Goal: Information Seeking & Learning: Find contact information

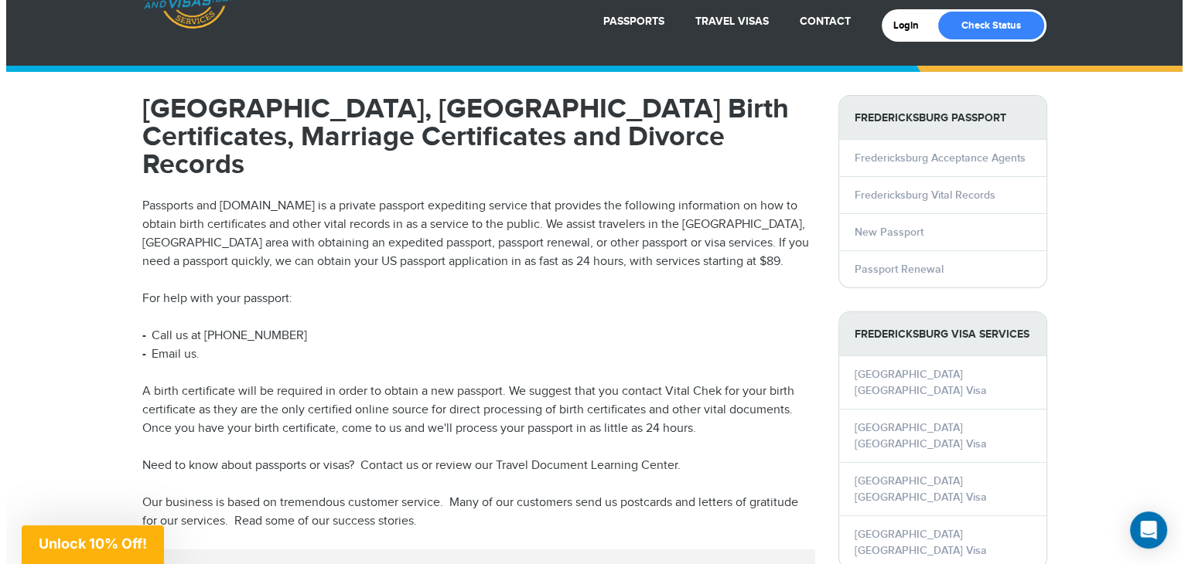
scroll to position [75, 0]
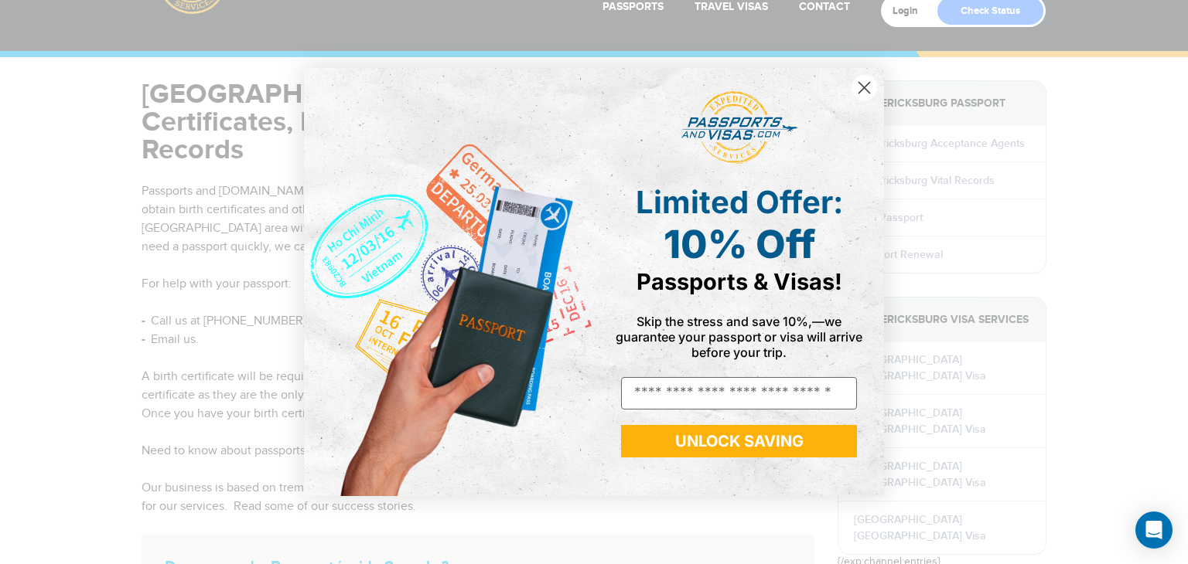
click at [1175, 146] on html "800-860-8610 Passports & Visas.com Login Check Status Passports Passport Renewa…" at bounding box center [594, 207] width 1188 height 564
click at [860, 91] on icon "Close dialog" at bounding box center [864, 88] width 11 height 11
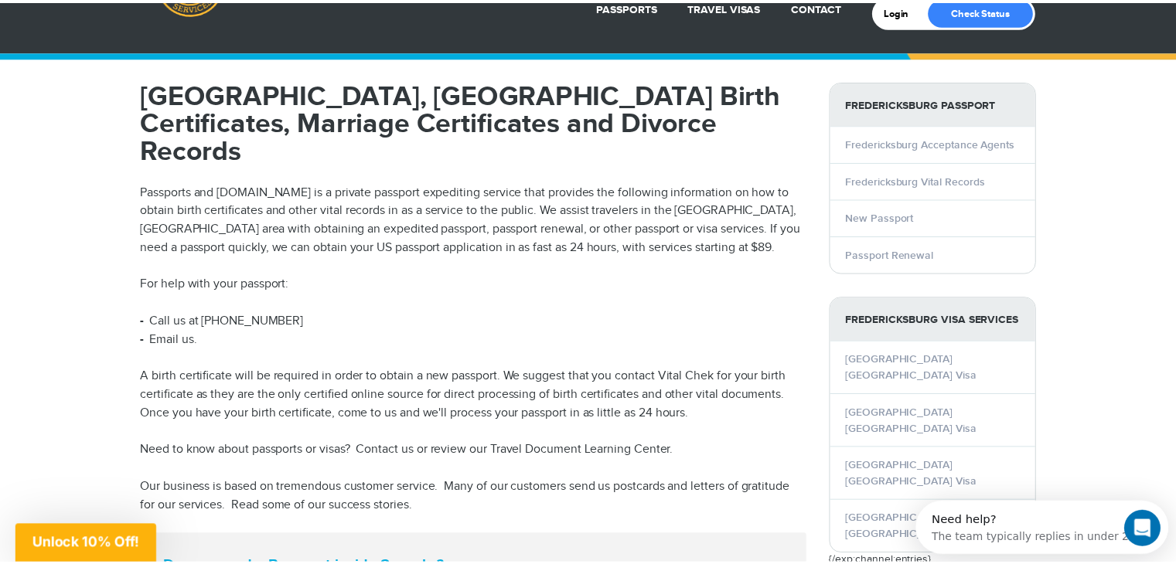
scroll to position [0, 0]
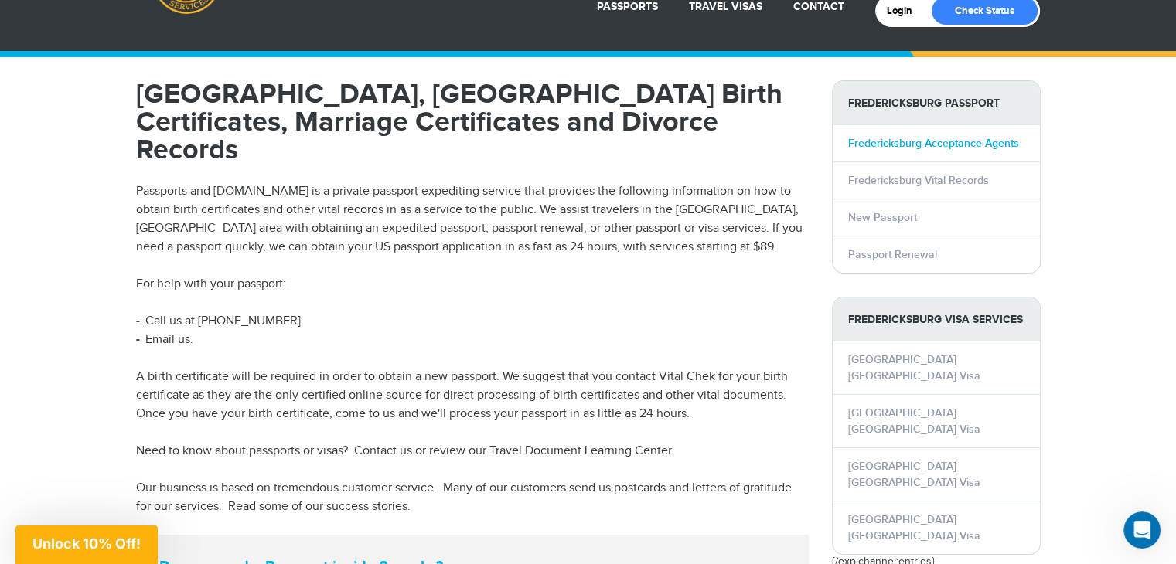
click at [943, 146] on link "Fredericksburg Acceptance Agents" at bounding box center [933, 143] width 171 height 13
